Goal: Task Accomplishment & Management: Manage account settings

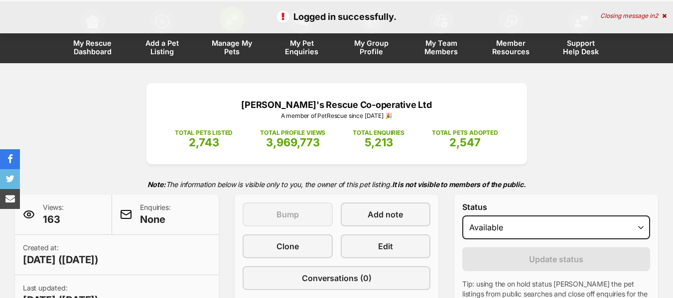
click at [223, 50] on span "Manage My Pets" at bounding box center [232, 47] width 45 height 17
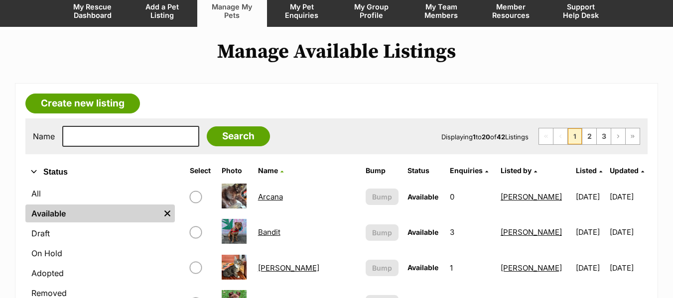
scroll to position [199, 0]
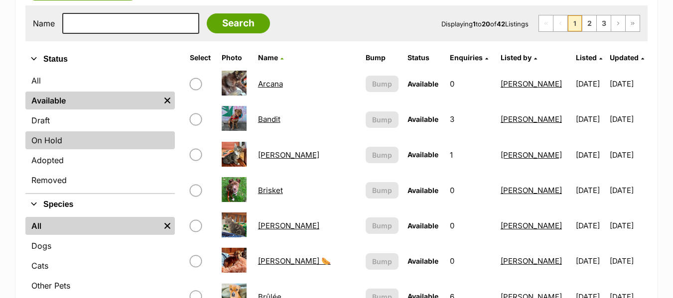
click at [80, 143] on link "On Hold" at bounding box center [99, 140] width 149 height 18
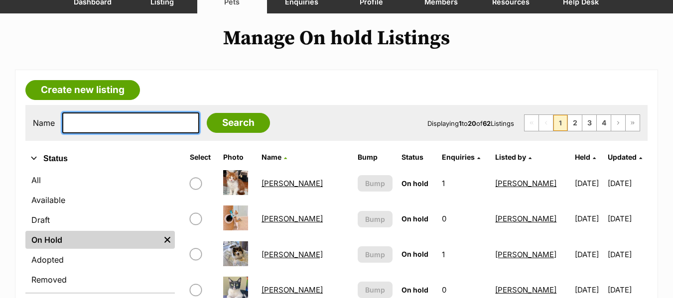
click at [104, 124] on input "text" at bounding box center [130, 123] width 137 height 21
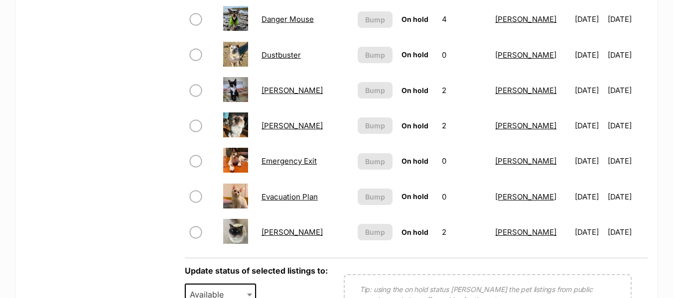
scroll to position [747, 0]
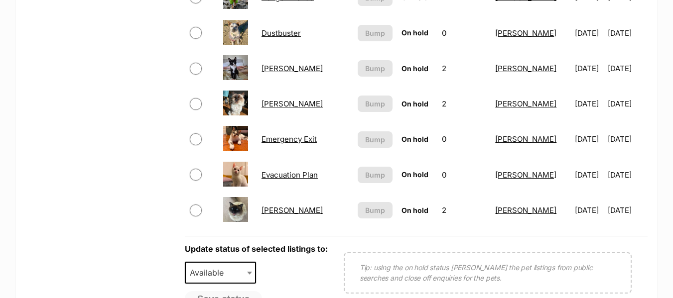
click at [264, 206] on link "Fabio" at bounding box center [291, 210] width 61 height 9
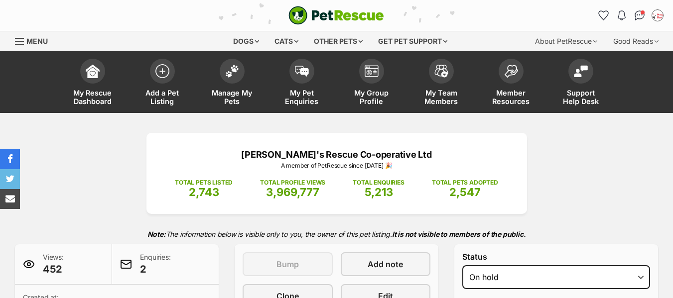
select select "adoption_pending"
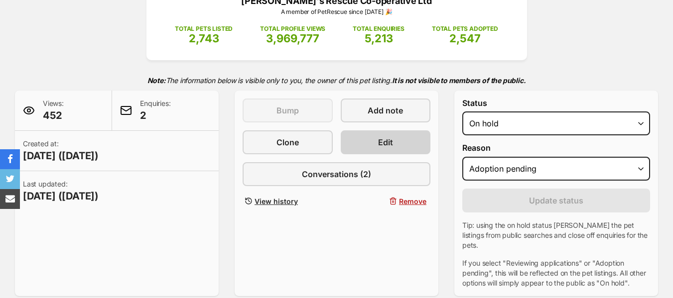
scroll to position [149, 0]
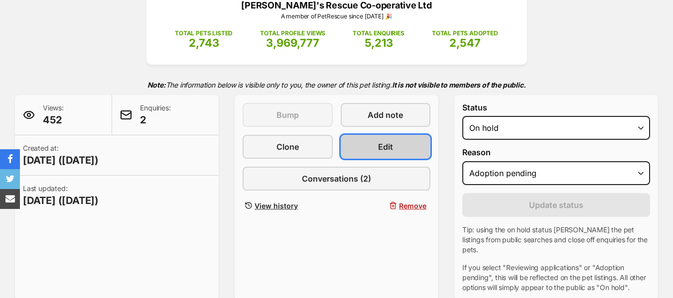
click at [371, 148] on link "Edit" at bounding box center [386, 147] width 90 height 24
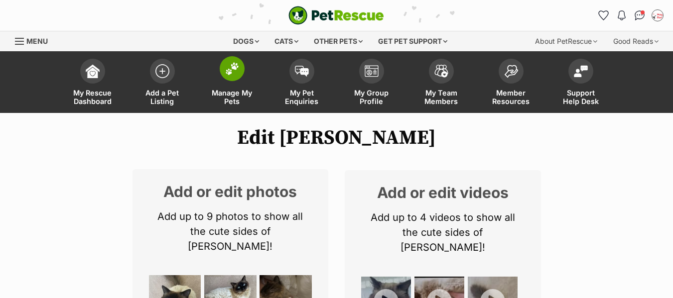
click at [234, 96] on span "Manage My Pets" at bounding box center [232, 97] width 45 height 17
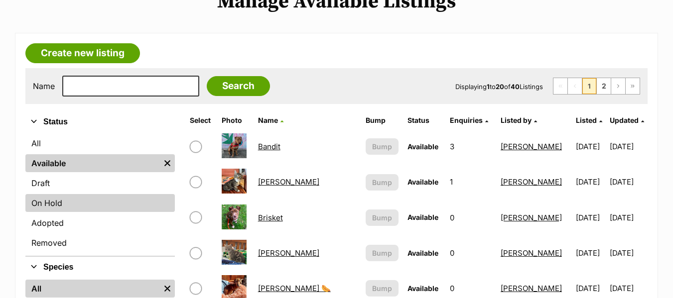
scroll to position [149, 0]
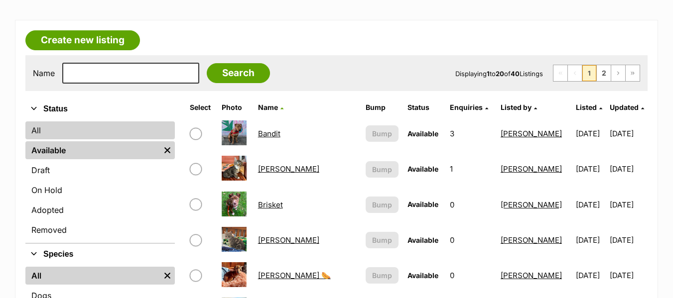
click at [79, 133] on link "All" at bounding box center [99, 131] width 149 height 18
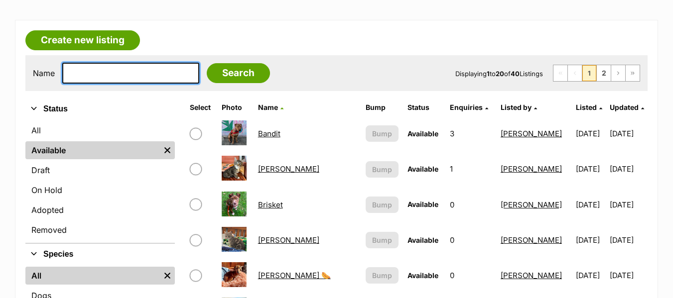
click at [95, 82] on input "text" at bounding box center [130, 73] width 137 height 21
type input "wasabi"
click at [207, 63] on input "Search" at bounding box center [238, 73] width 63 height 20
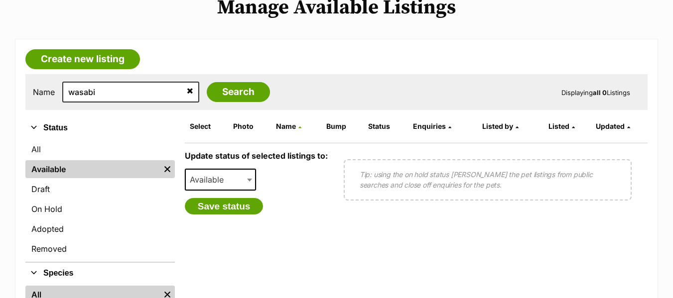
scroll to position [199, 0]
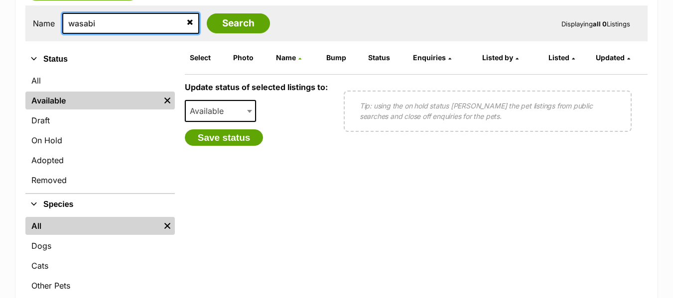
drag, startPoint x: 134, startPoint y: 24, endPoint x: 5, endPoint y: 22, distance: 129.5
click at [5, 22] on div "Create new listing Name wasabi Search Displaying all 0 Listings Refine your sea…" at bounding box center [336, 156] width 673 height 372
type input "pecan"
click at [207, 13] on input "Search" at bounding box center [238, 23] width 63 height 20
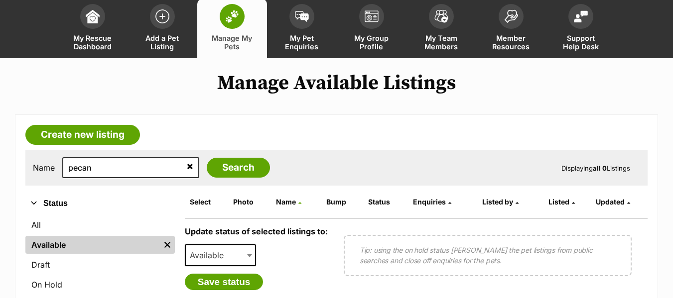
scroll to position [149, 0]
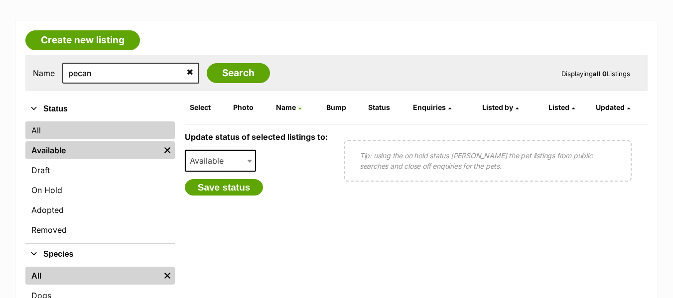
click at [72, 131] on link "All" at bounding box center [99, 131] width 149 height 18
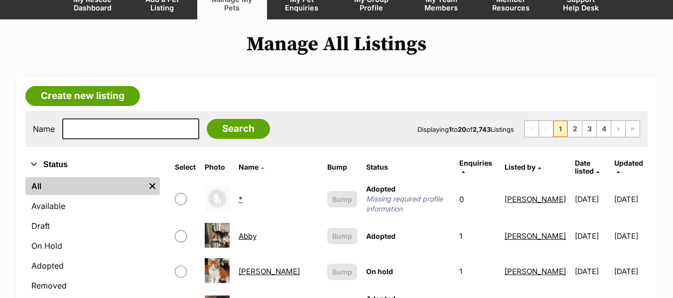
scroll to position [100, 0]
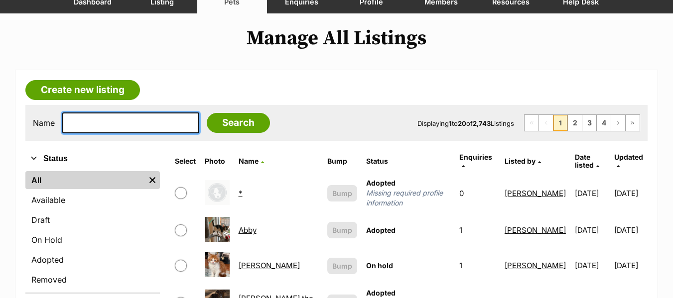
click at [101, 123] on input "text" at bounding box center [130, 123] width 137 height 21
type input "pecan"
click at [207, 113] on input "Search" at bounding box center [238, 123] width 63 height 20
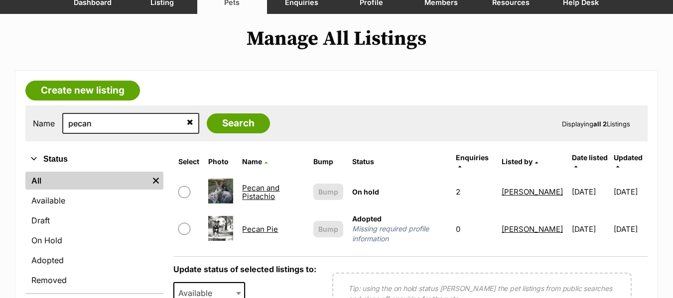
scroll to position [100, 0]
click at [366, 187] on span "On hold" at bounding box center [365, 191] width 27 height 8
click at [265, 189] on link "Pecan and Pistachio" at bounding box center [260, 192] width 37 height 18
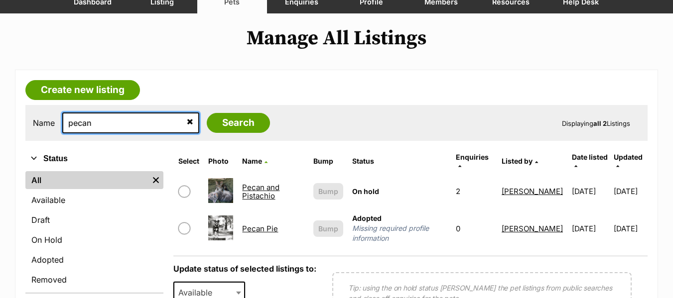
drag, startPoint x: 119, startPoint y: 120, endPoint x: 12, endPoint y: 120, distance: 106.1
click at [12, 120] on div "Create new listing Name pecan Search Displaying all 2 Listings Refine your sear…" at bounding box center [336, 256] width 673 height 372
type input "[PERSON_NAME]"
click at [207, 113] on input "Search" at bounding box center [238, 123] width 63 height 20
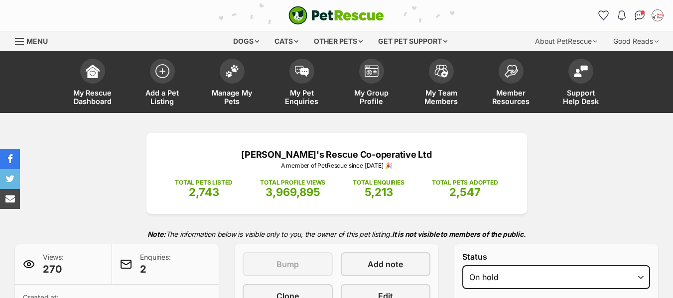
select select "reviewing_applications"
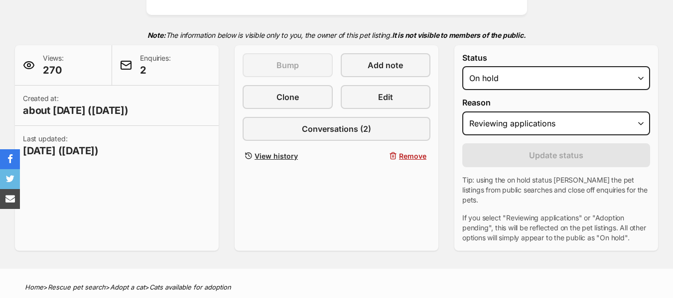
select select "rehomed"
click at [462, 66] on select "Draft - not available as listing has enquires Available On hold Adopted" at bounding box center [556, 78] width 188 height 24
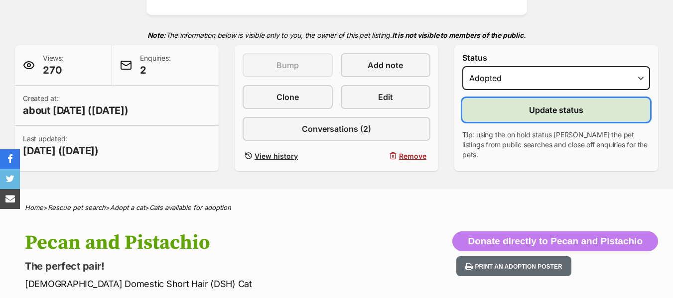
click at [573, 113] on span "Update status" at bounding box center [556, 110] width 54 height 12
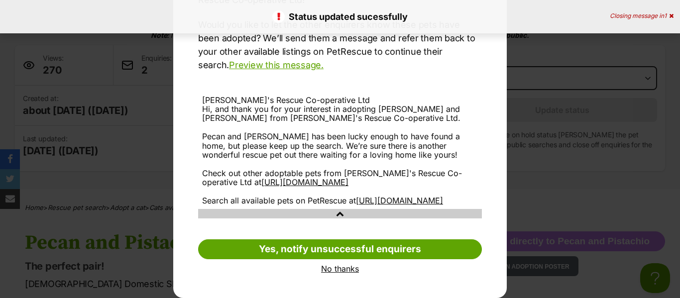
click at [339, 267] on link "No thanks" at bounding box center [340, 268] width 284 height 9
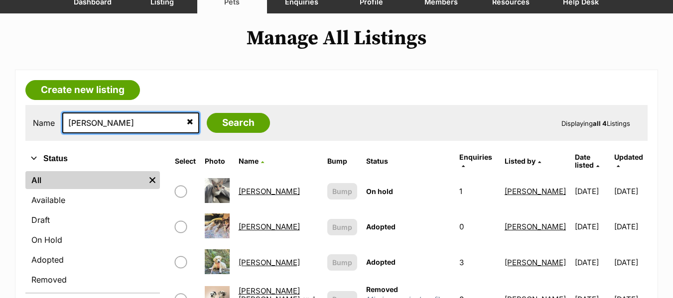
click at [114, 123] on input "maria" at bounding box center [130, 123] width 137 height 21
drag, startPoint x: 114, startPoint y: 123, endPoint x: 62, endPoint y: 119, distance: 51.4
click at [62, 119] on input "maria" at bounding box center [130, 123] width 137 height 21
click at [94, 126] on input "maria" at bounding box center [130, 123] width 137 height 21
drag, startPoint x: 101, startPoint y: 125, endPoint x: -7, endPoint y: 119, distance: 107.8
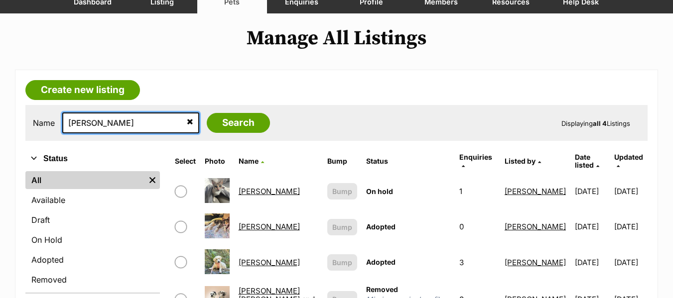
type input "zeus"
click at [207, 113] on input "Search" at bounding box center [238, 123] width 63 height 20
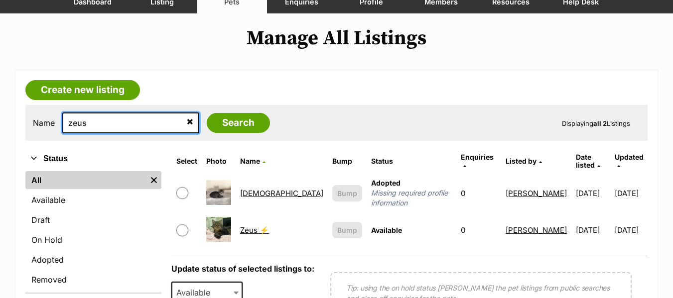
drag, startPoint x: 109, startPoint y: 126, endPoint x: 51, endPoint y: 120, distance: 58.6
click at [51, 120] on div "Name zeus Search" at bounding box center [151, 123] width 237 height 21
type input "brixie"
click at [207, 113] on input "Search" at bounding box center [238, 123] width 63 height 20
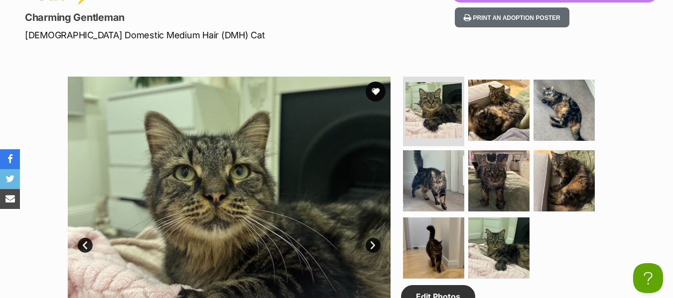
scroll to position [498, 0]
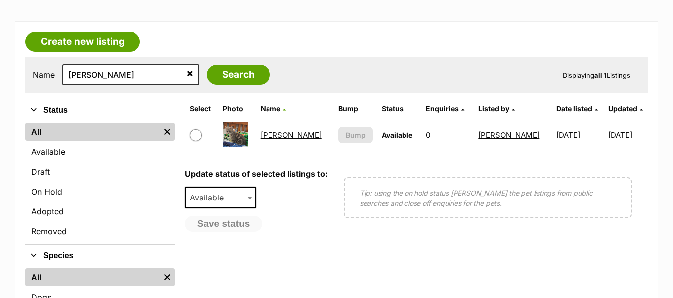
scroll to position [149, 0]
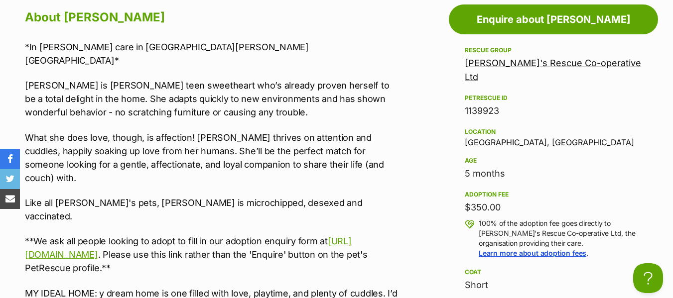
scroll to position [896, 0]
